Goal: Transaction & Acquisition: Purchase product/service

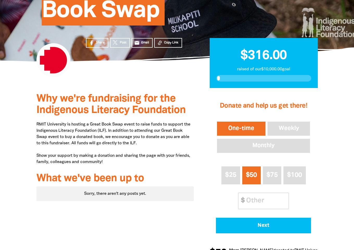
scroll to position [105, 0]
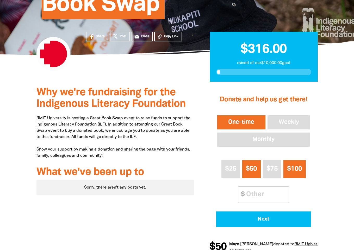
click at [289, 166] on span "$100" at bounding box center [294, 169] width 15 height 6
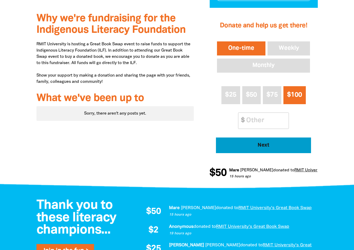
click at [268, 148] on span "Next" at bounding box center [263, 145] width 81 height 5
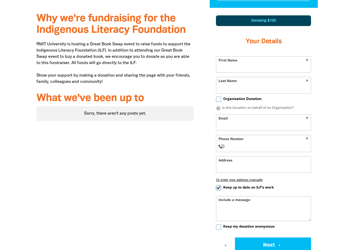
scroll to position [181, 0]
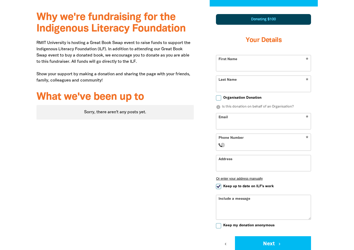
click at [240, 65] on input "First Name" at bounding box center [263, 63] width 95 height 16
type input "Tassia"
click at [238, 87] on input "Last Name" at bounding box center [263, 84] width 95 height 16
type input "[PERSON_NAME]"
click at [241, 120] on input "Email" at bounding box center [263, 121] width 95 height 16
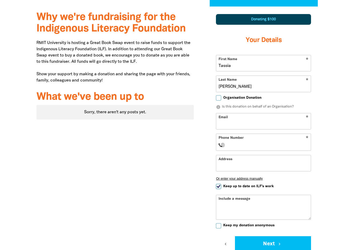
type input "[EMAIL_ADDRESS][PERSON_NAME][DOMAIN_NAME]"
click at [243, 145] on input "Phone Number" at bounding box center [269, 145] width 80 height 6
type input "+0"
type input "+4"
select select "RO"
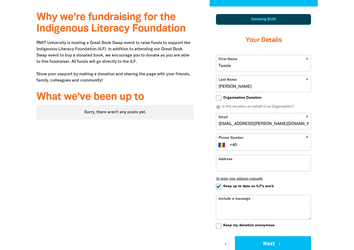
type input "+40 9"
select select "ZZ"
type input "[PHONE_NUMBER]"
click at [234, 145] on input "[PHONE_NUMBER]" at bounding box center [269, 145] width 80 height 6
select select "RO"
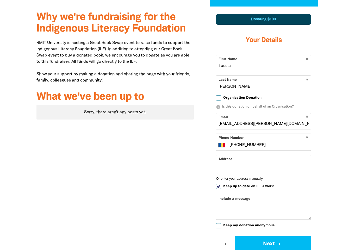
type input "[PHONE_NUMBER]"
click at [295, 139] on div "* Phone Number International [GEOGRAPHIC_DATA] [GEOGRAPHIC_DATA] [GEOGRAPHIC_DA…" at bounding box center [263, 142] width 95 height 17
click at [232, 145] on input "[PHONE_NUMBER]" at bounding box center [269, 145] width 80 height 6
select select "ZZ"
type input "[PHONE_NUMBER]"
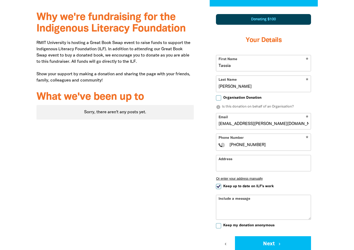
click at [259, 159] on input "Address" at bounding box center [263, 163] width 95 height 16
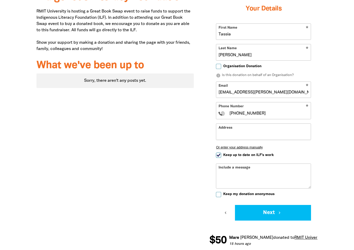
scroll to position [213, 0]
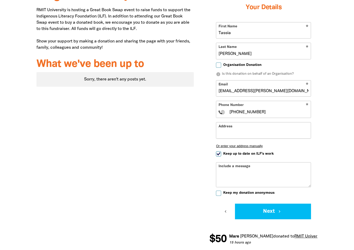
click at [218, 154] on input "Keep up to date on ILF's work" at bounding box center [218, 153] width 5 height 5
checkbox input "false"
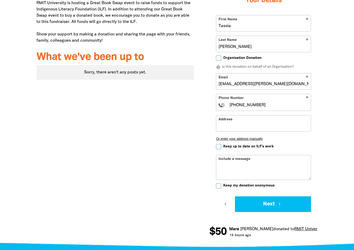
scroll to position [229, 0]
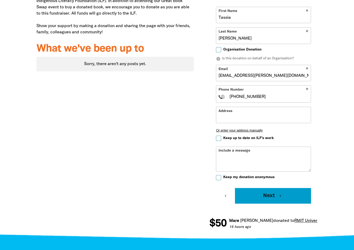
click at [272, 195] on button "Next chevron_right" at bounding box center [273, 196] width 76 height 16
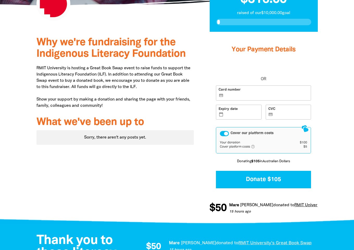
scroll to position [144, 0]
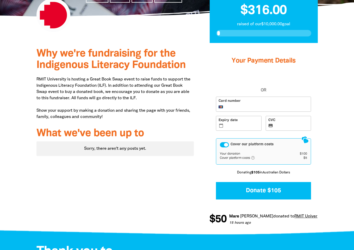
click at [225, 145] on div "Cover our platform costs" at bounding box center [224, 144] width 9 height 5
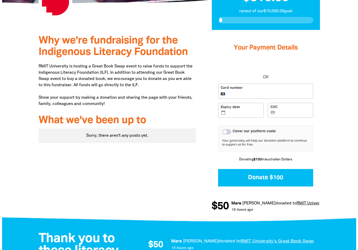
scroll to position [162, 0]
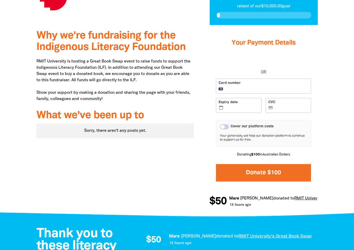
click at [256, 176] on button "Donate $100" at bounding box center [263, 172] width 95 height 17
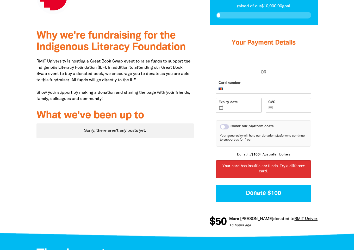
click at [322, 118] on div "1 2 3 Your Payment Details OR Card number Expiry date calendar_today CVC credit…" at bounding box center [264, 130] width 124 height 210
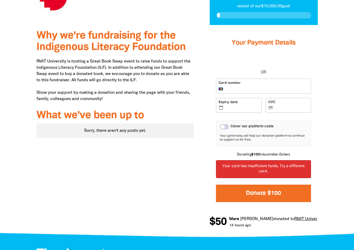
click at [255, 192] on button "Donate $100" at bounding box center [263, 193] width 95 height 17
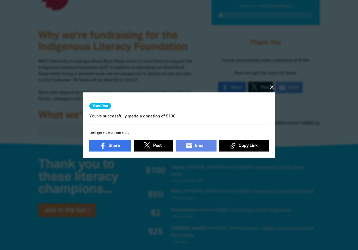
click at [215, 119] on div "Thank You You've successfully made a donation of $100! Let's get the word out t…" at bounding box center [178, 126] width 179 height 54
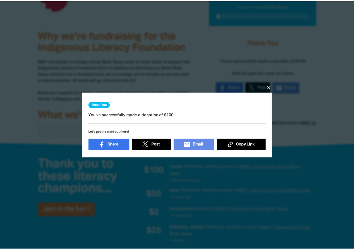
scroll to position [2, 0]
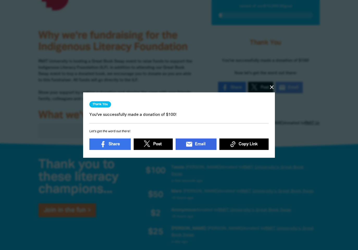
click at [198, 142] on span "Email" at bounding box center [200, 144] width 11 height 6
click at [269, 84] on icon "close" at bounding box center [272, 87] width 6 height 6
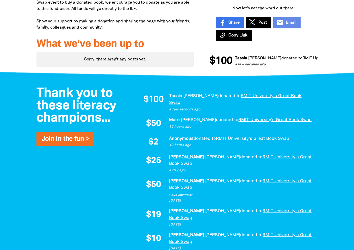
scroll to position [0, 0]
